Goal: Information Seeking & Learning: Check status

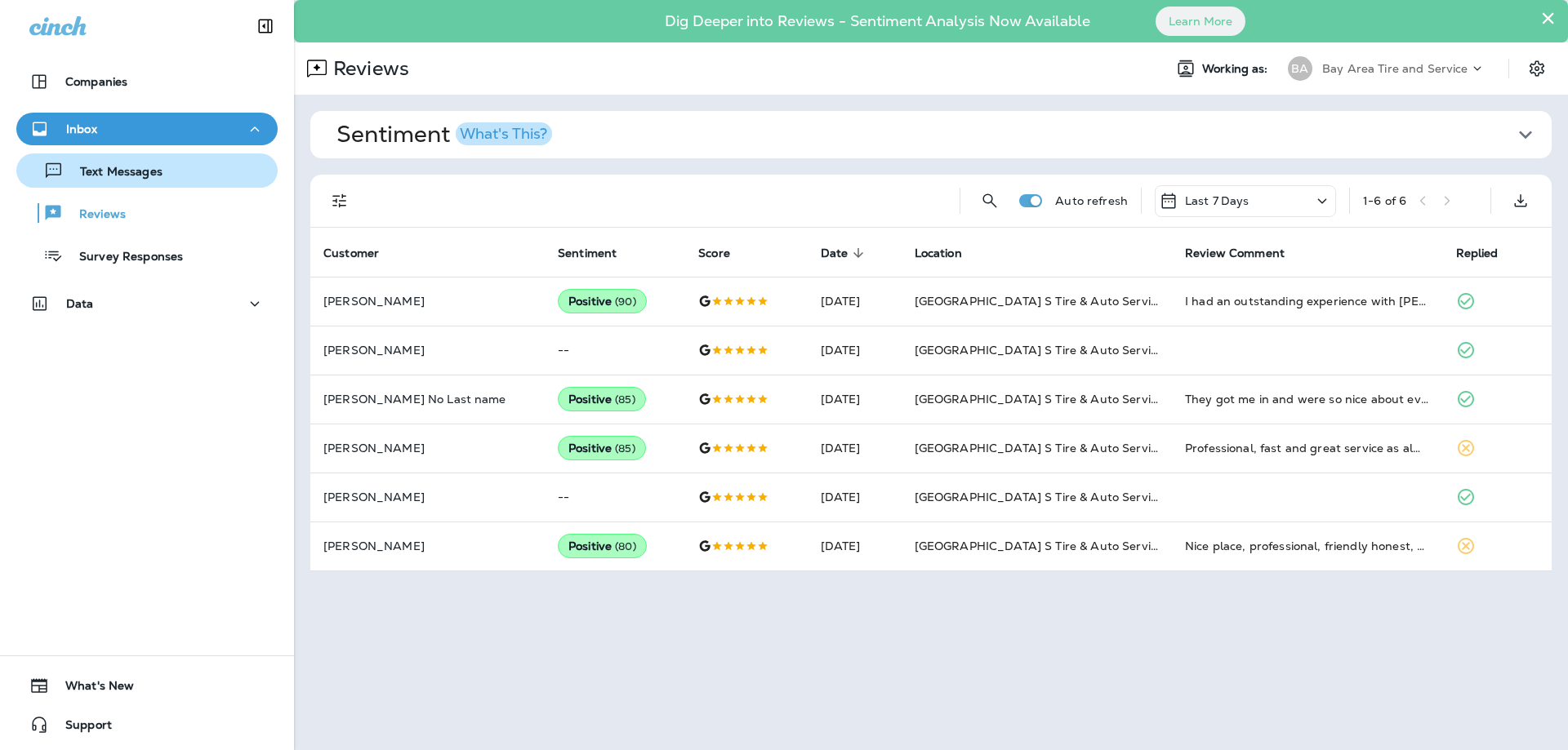
click at [114, 160] on div "Text Messages" at bounding box center [92, 170] width 140 height 24
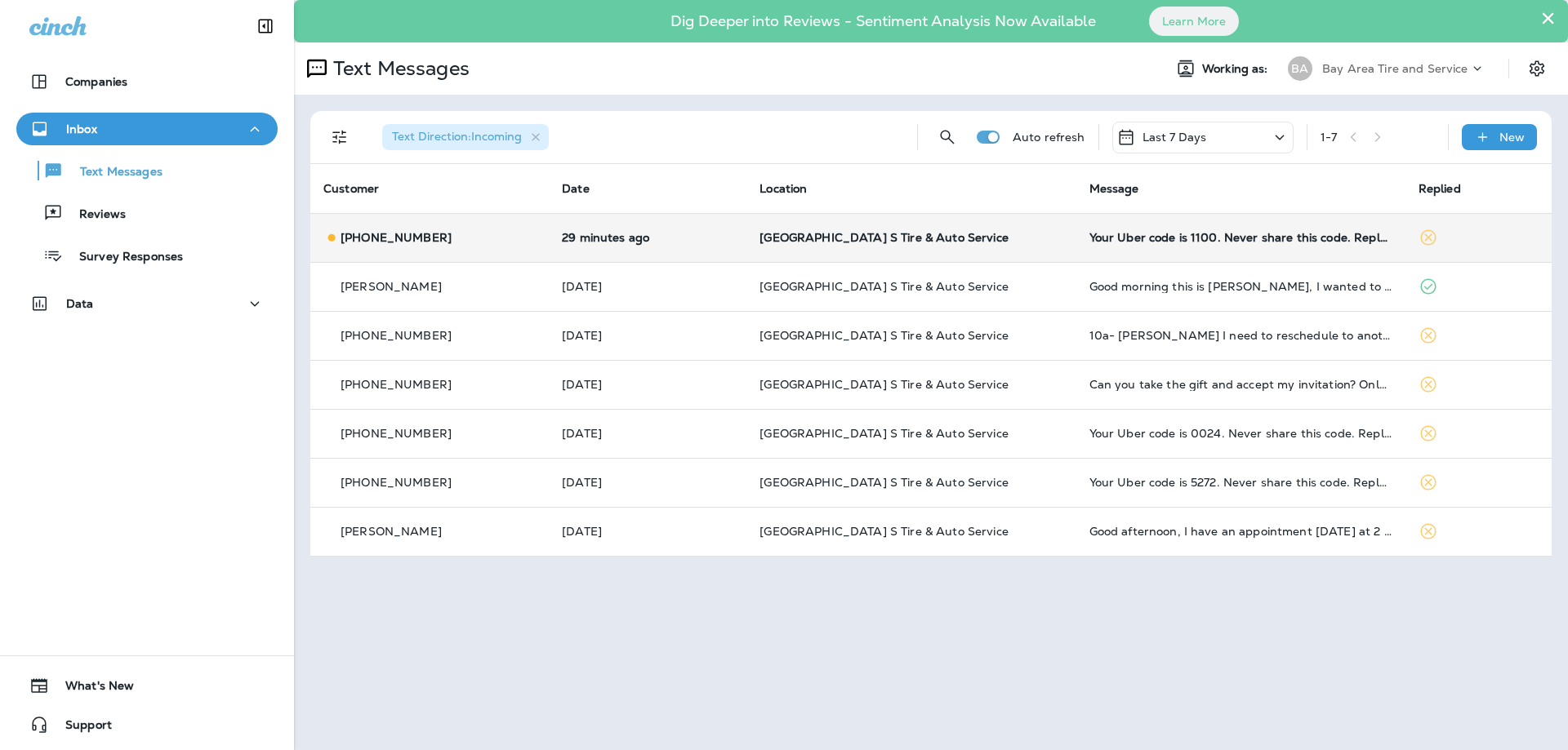
click at [549, 245] on td "29 minutes ago" at bounding box center [648, 237] width 198 height 49
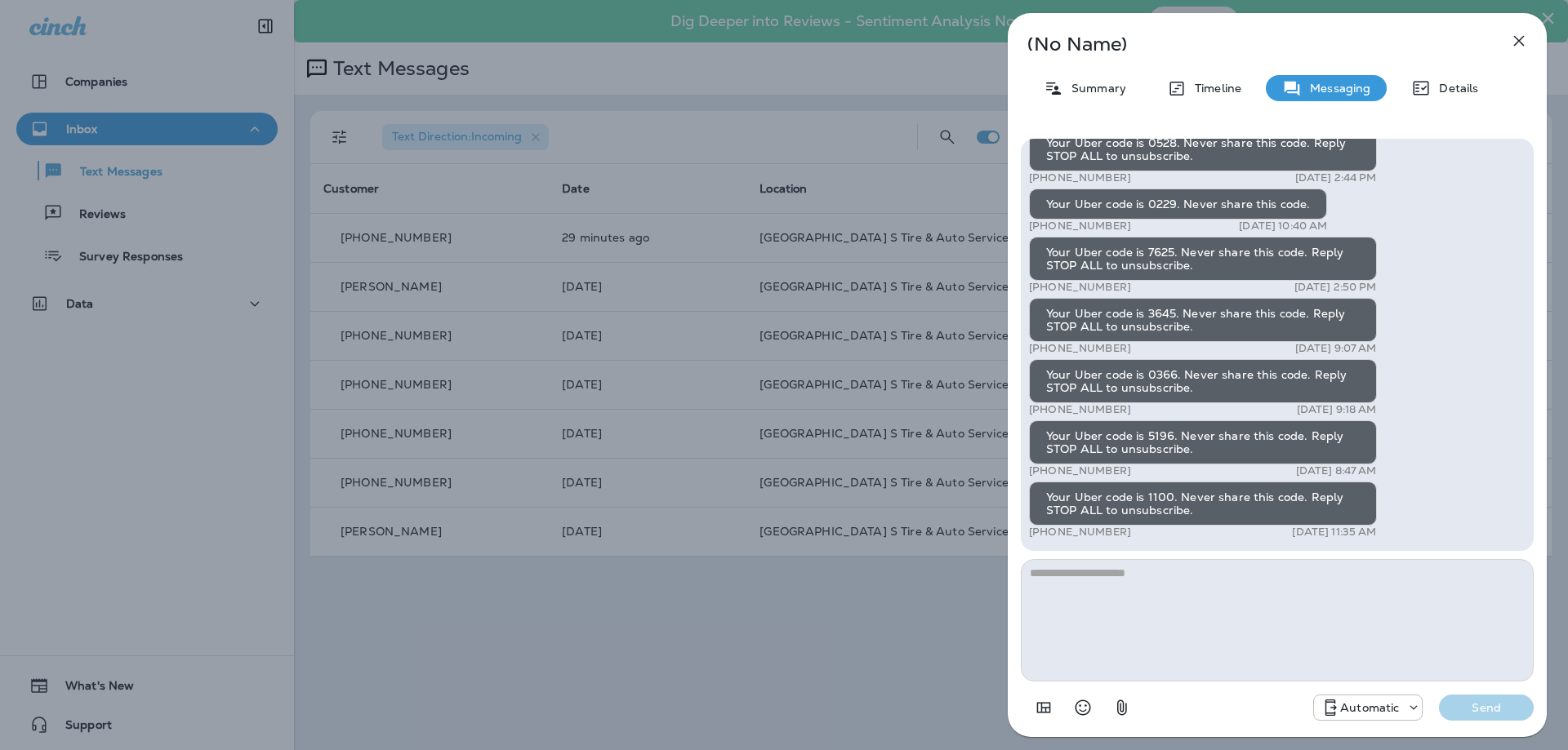
drag, startPoint x: 1527, startPoint y: 40, endPoint x: 1507, endPoint y: 39, distance: 20.0
click at [1526, 40] on icon "button" at bounding box center [1519, 40] width 19 height 19
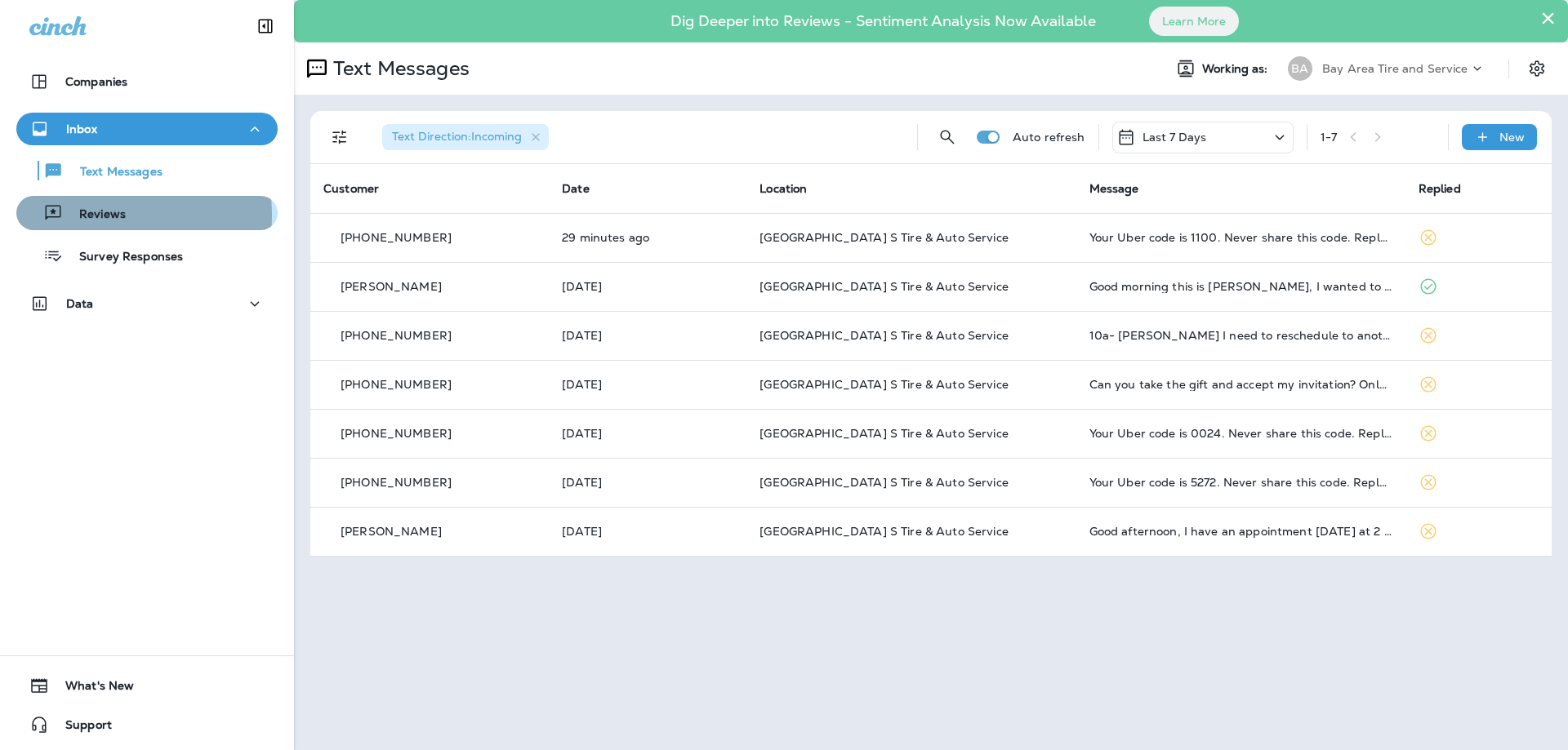
click at [105, 215] on p "Reviews" at bounding box center [94, 215] width 63 height 16
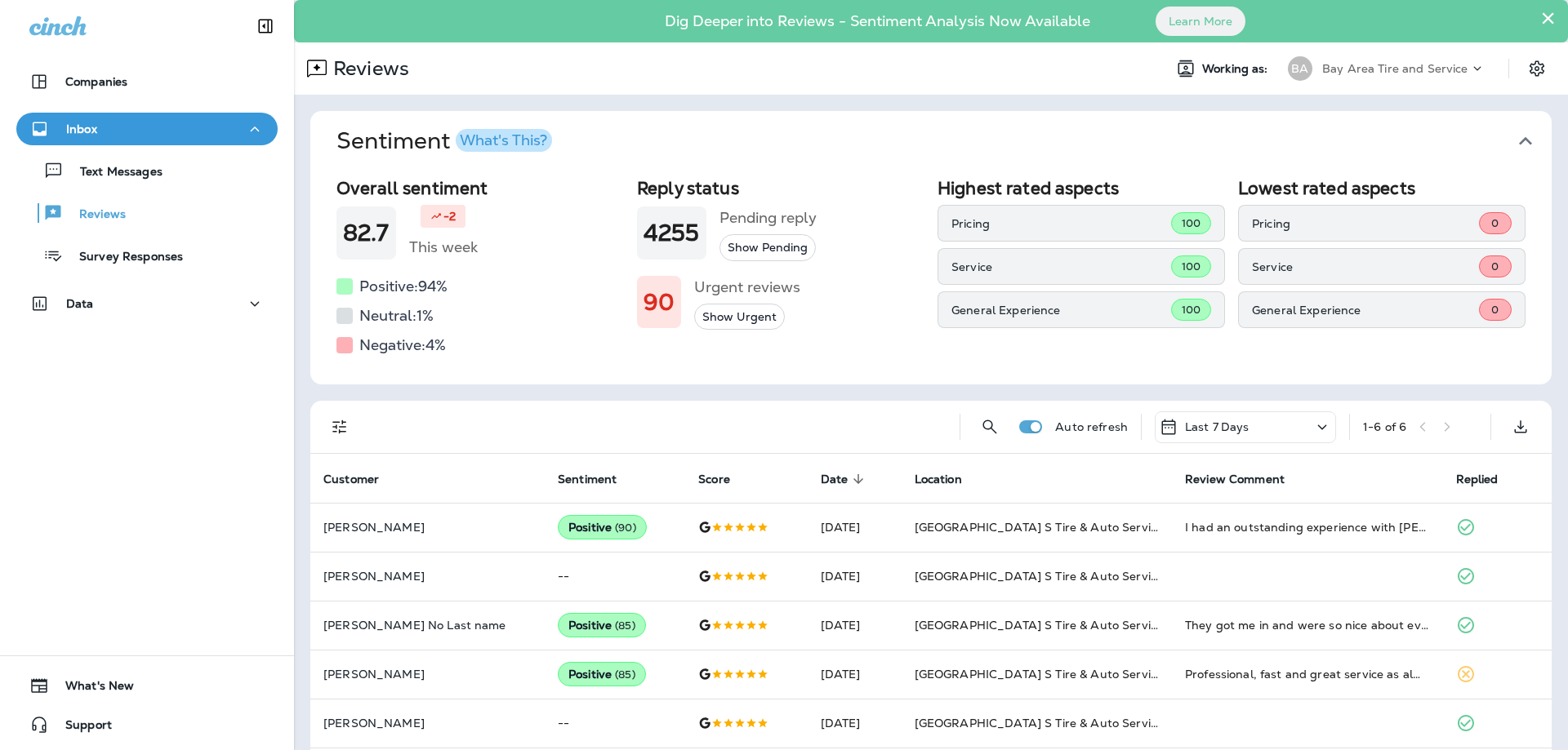
click at [1519, 141] on icon "button" at bounding box center [1526, 142] width 13 height 8
